Goal: Find specific page/section: Find specific page/section

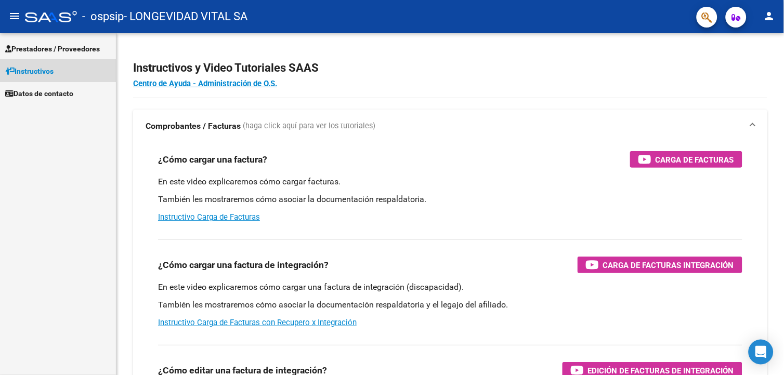
click at [17, 69] on span "Instructivos" at bounding box center [29, 70] width 48 height 11
click at [18, 43] on span "Prestadores / Proveedores" at bounding box center [52, 48] width 95 height 11
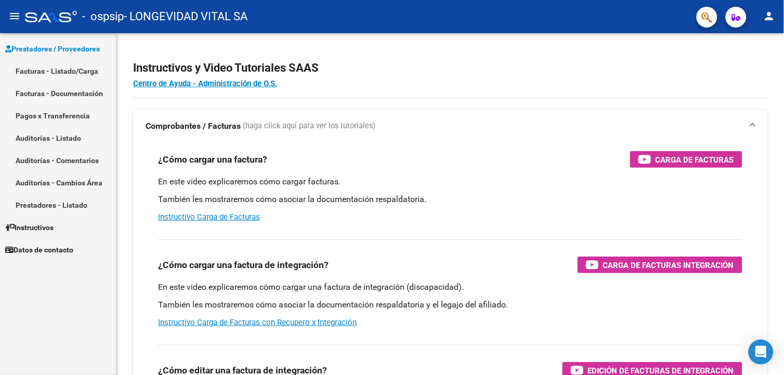
click at [43, 97] on link "Facturas - Documentación" at bounding box center [58, 93] width 116 height 22
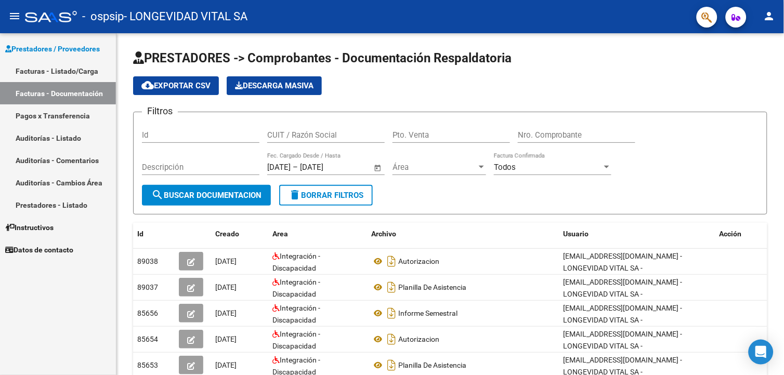
click at [65, 228] on link "Instructivos" at bounding box center [58, 227] width 116 height 22
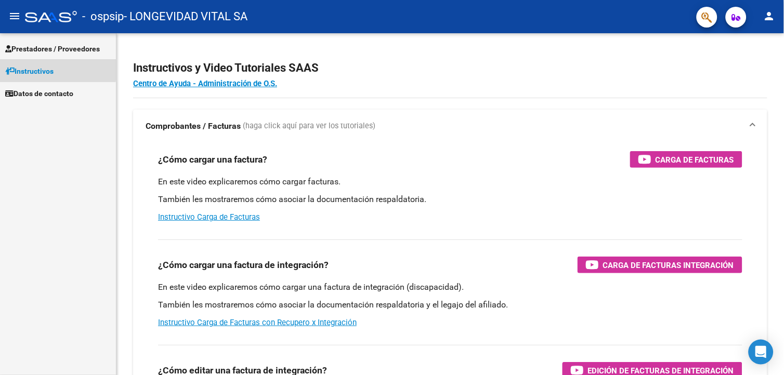
click at [21, 68] on span "Instructivos" at bounding box center [29, 70] width 48 height 11
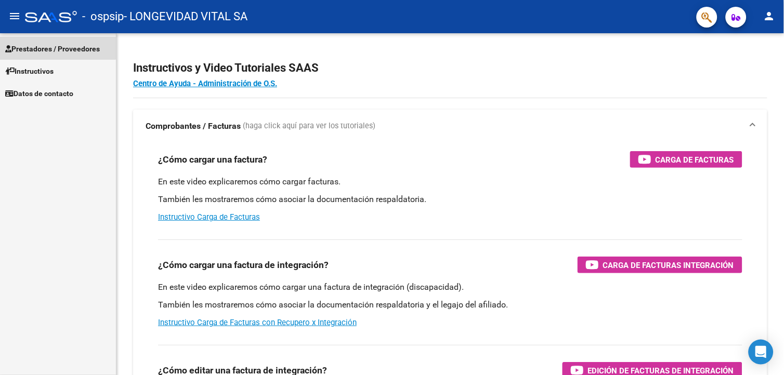
click at [50, 45] on span "Prestadores / Proveedores" at bounding box center [52, 48] width 95 height 11
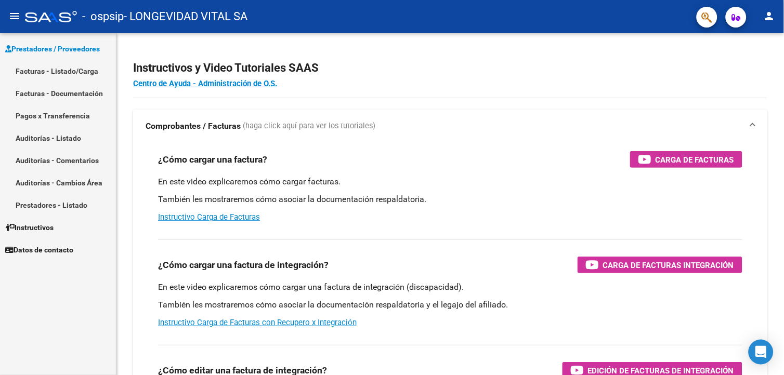
click at [53, 116] on link "Pagos x Transferencia" at bounding box center [58, 115] width 116 height 22
